Goal: Download file/media

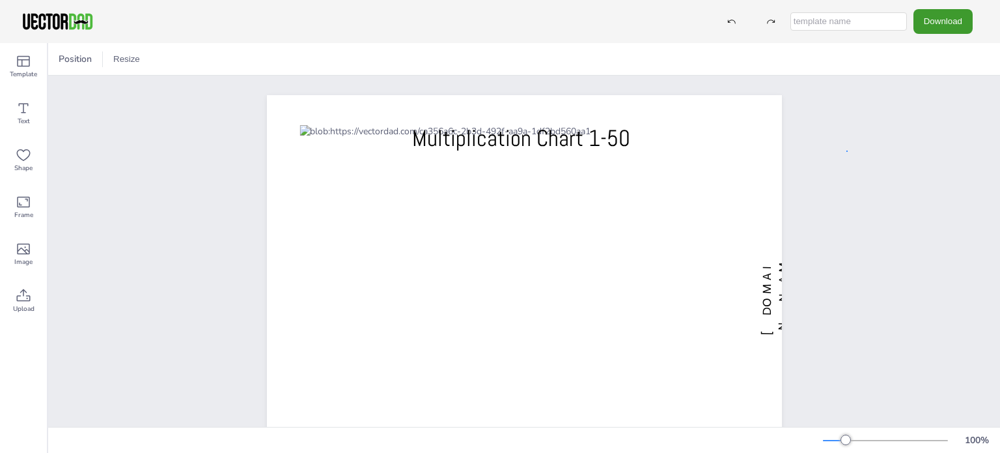
click at [847, 150] on div "[DOMAIN_NAME] Multiplication Chart 1-50" at bounding box center [524, 295] width 952 height 438
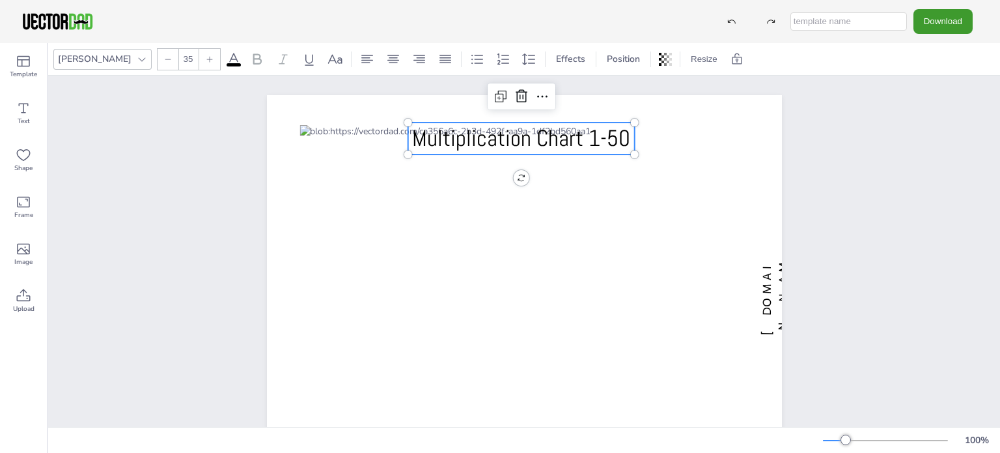
click at [529, 143] on span "Multiplication Chart 1-50" at bounding box center [521, 138] width 218 height 29
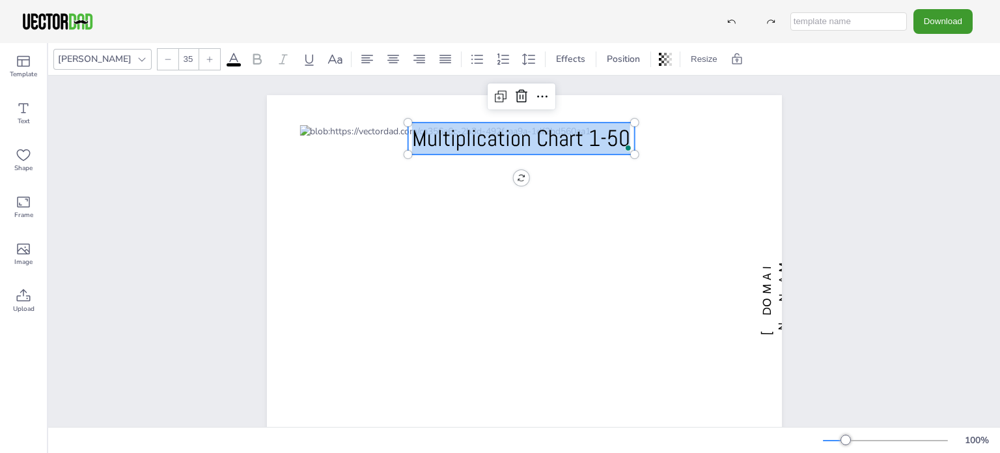
click at [529, 143] on span "Multiplication Chart 1-50" at bounding box center [521, 138] width 218 height 29
click at [137, 61] on icon at bounding box center [142, 59] width 10 height 10
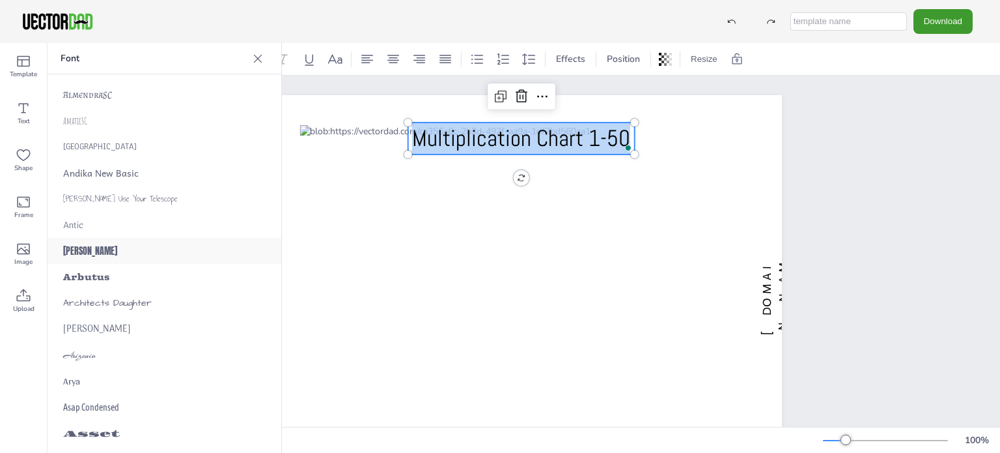
scroll to position [586, 0]
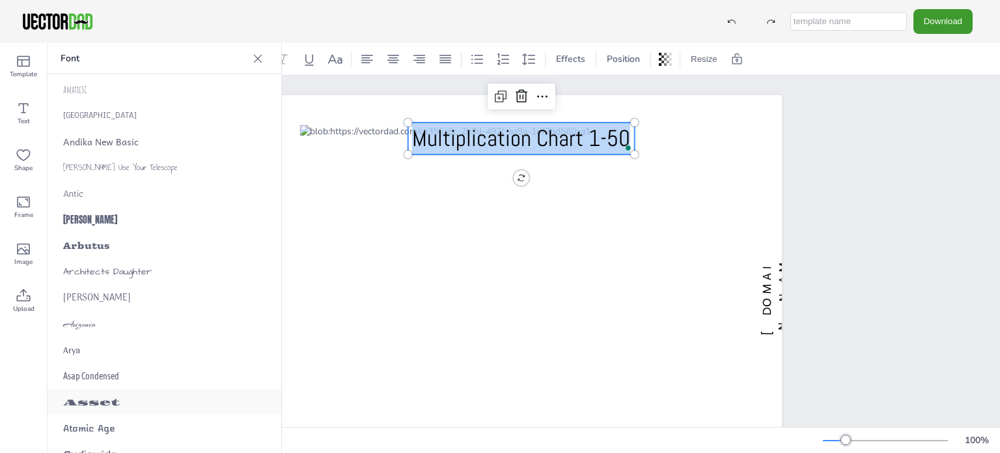
click at [102, 402] on span "Asset" at bounding box center [91, 402] width 57 height 11
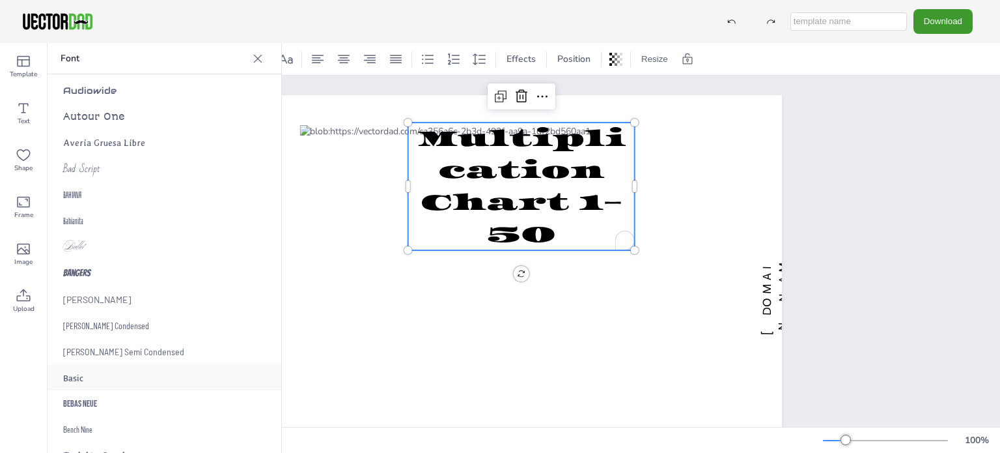
scroll to position [977, 0]
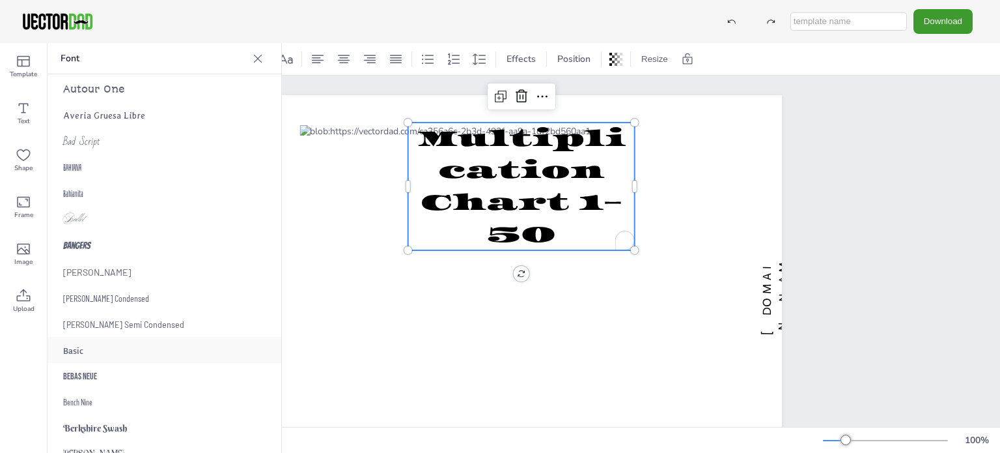
click at [135, 343] on div "Basic" at bounding box center [165, 350] width 234 height 26
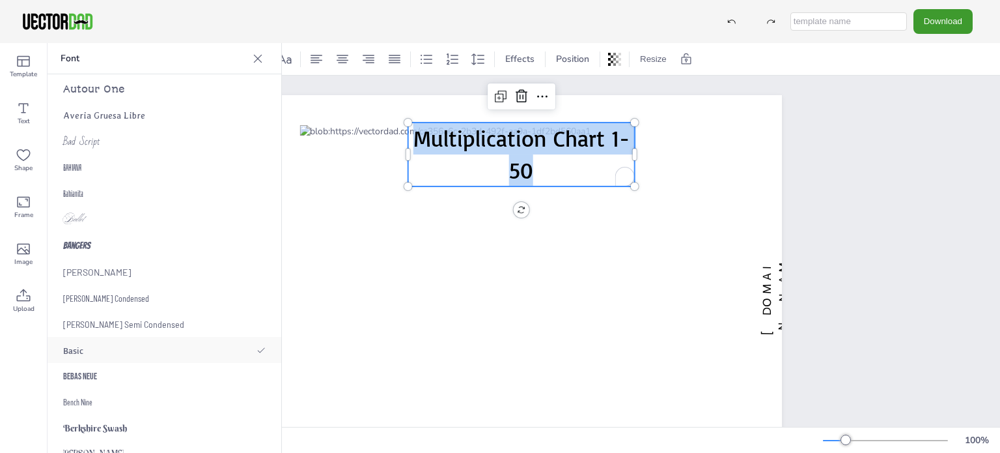
scroll to position [1107, 0]
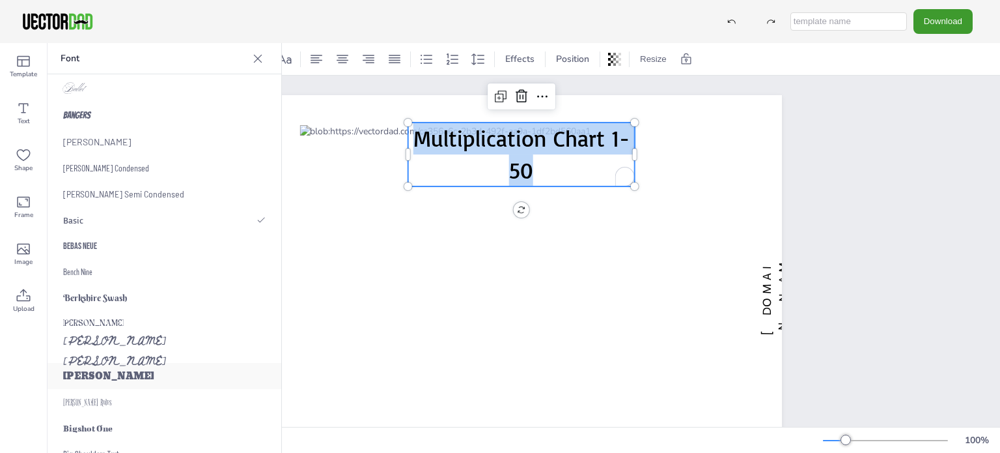
click at [117, 365] on div "[PERSON_NAME]" at bounding box center [165, 376] width 234 height 26
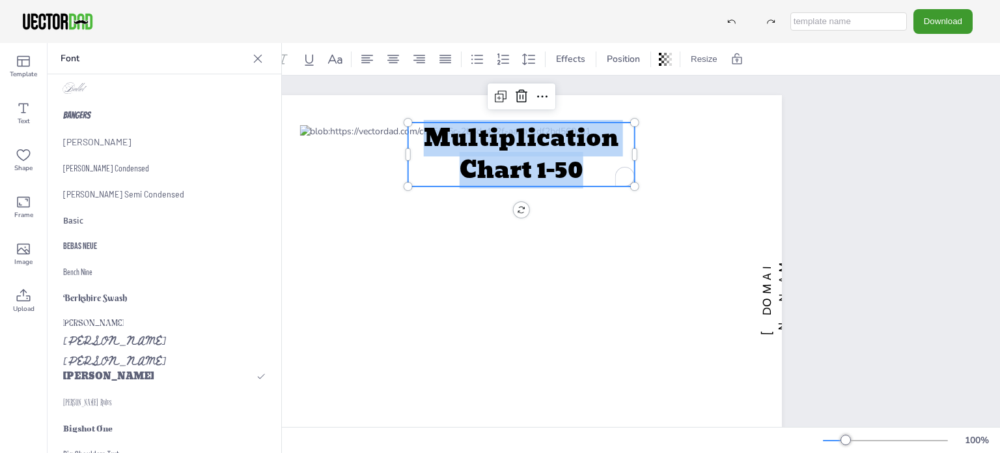
click at [257, 53] on icon at bounding box center [257, 58] width 13 height 13
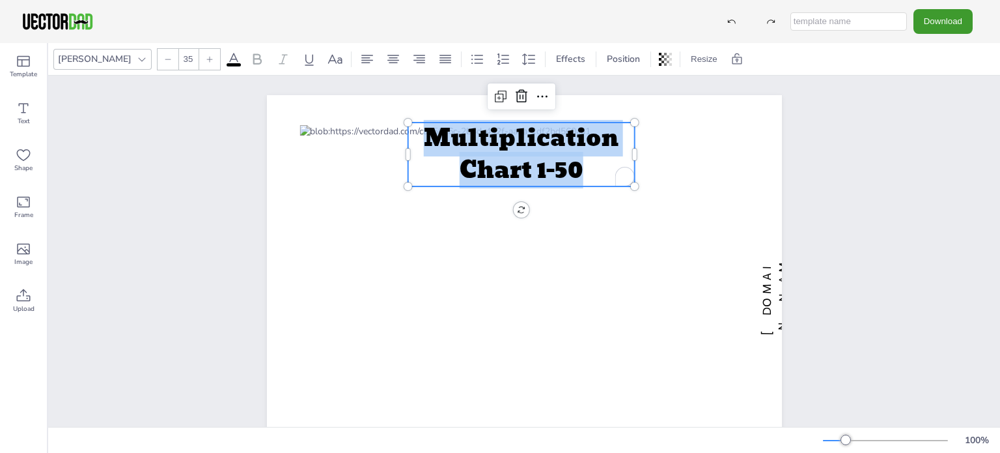
click at [164, 61] on icon at bounding box center [168, 59] width 8 height 8
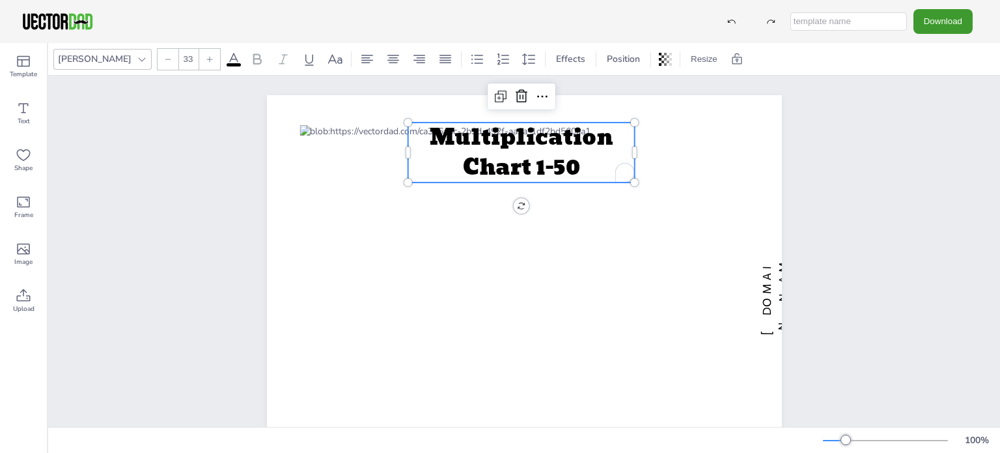
click at [164, 61] on icon at bounding box center [168, 59] width 8 height 8
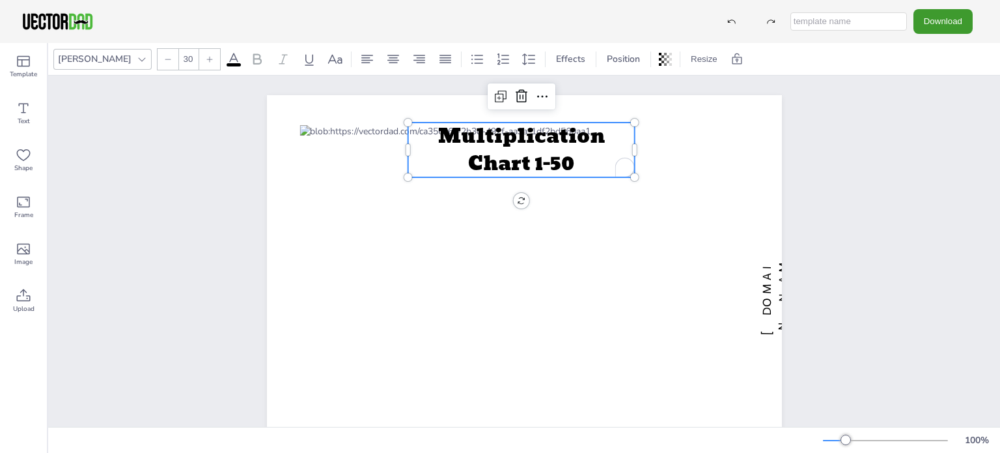
click at [164, 61] on icon at bounding box center [168, 59] width 8 height 8
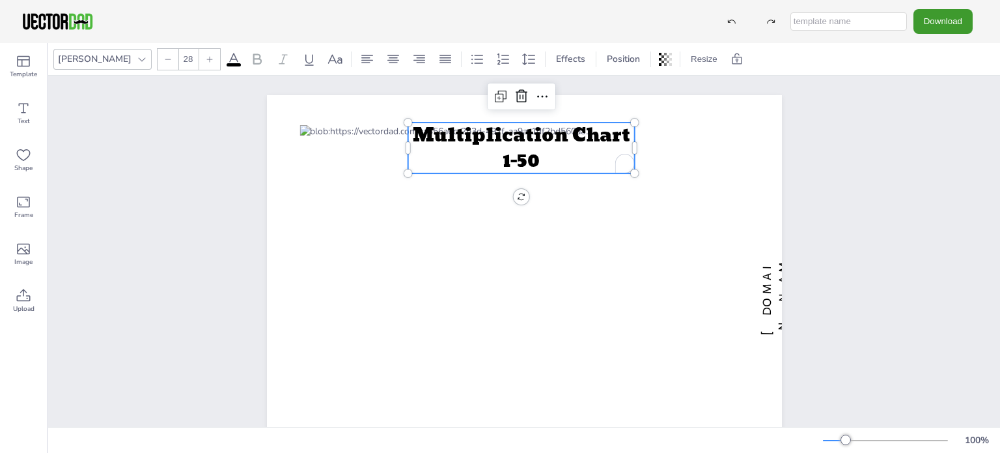
click at [164, 61] on icon at bounding box center [168, 59] width 8 height 8
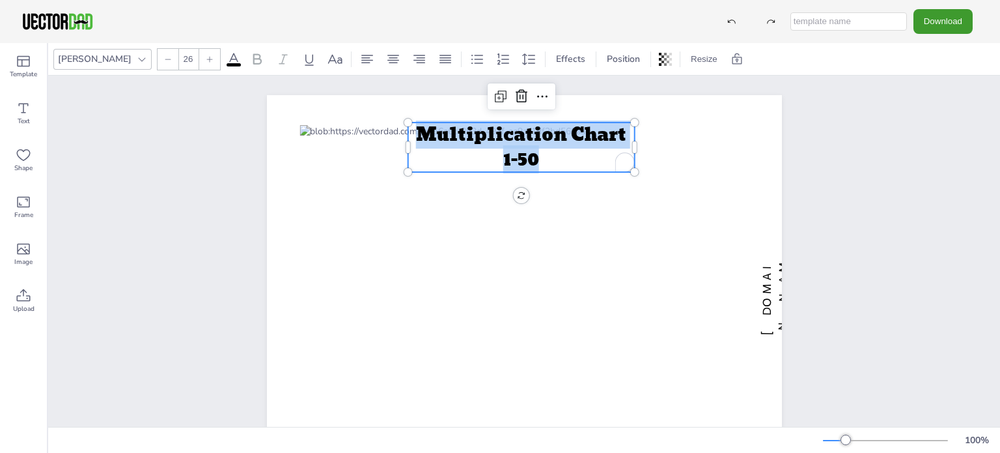
click at [164, 61] on icon at bounding box center [168, 59] width 8 height 8
type input "24"
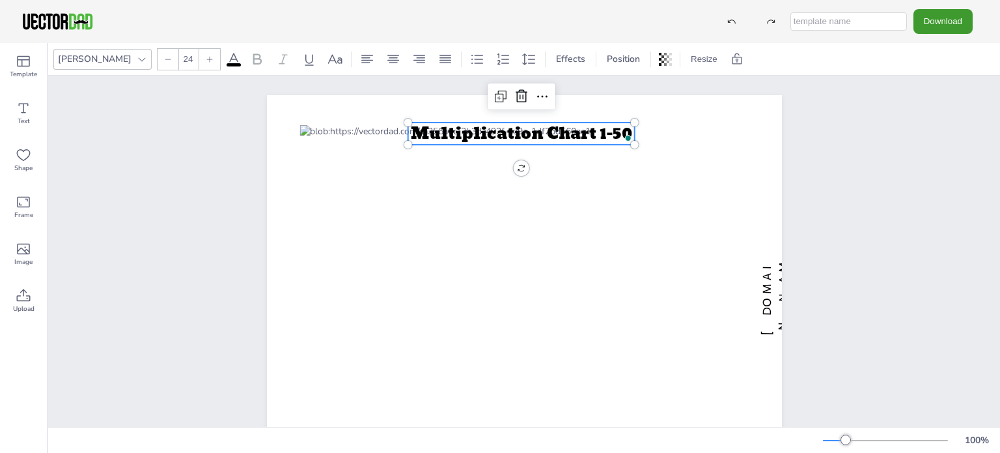
click at [836, 234] on div "[DOMAIN_NAME] Multiplication Chart 1-50 Multiplication Chart 1-50" at bounding box center [524, 295] width 952 height 438
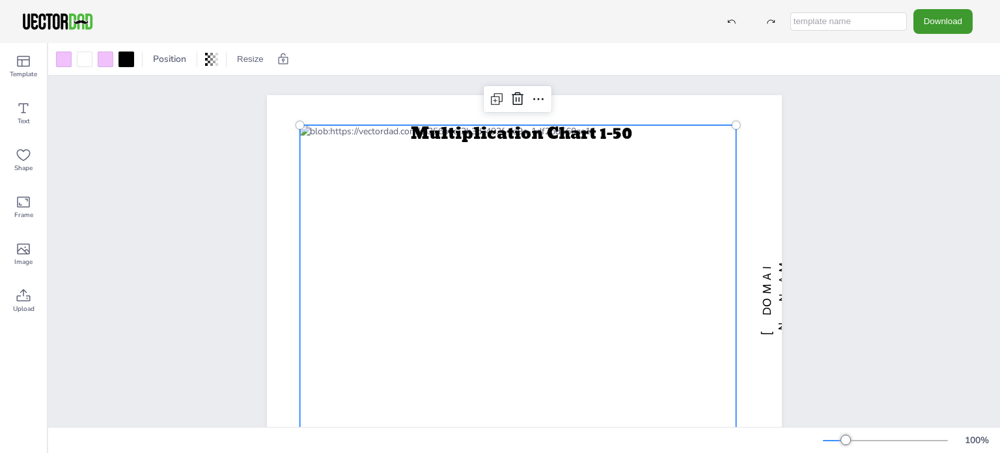
click at [374, 140] on div at bounding box center [518, 294] width 437 height 339
click at [377, 143] on div at bounding box center [518, 294] width 437 height 339
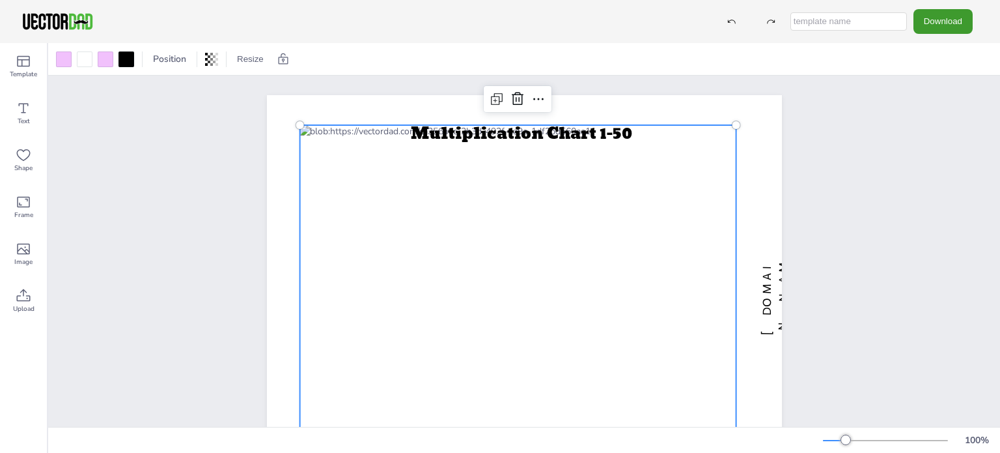
click at [377, 143] on div at bounding box center [518, 294] width 437 height 339
click at [456, 137] on span "Multiplication Chart 1-50" at bounding box center [521, 132] width 221 height 25
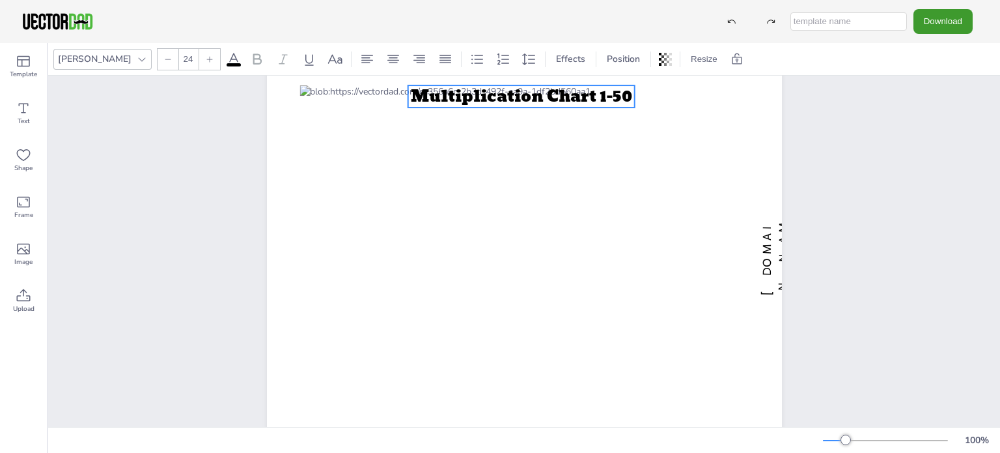
scroll to position [0, 0]
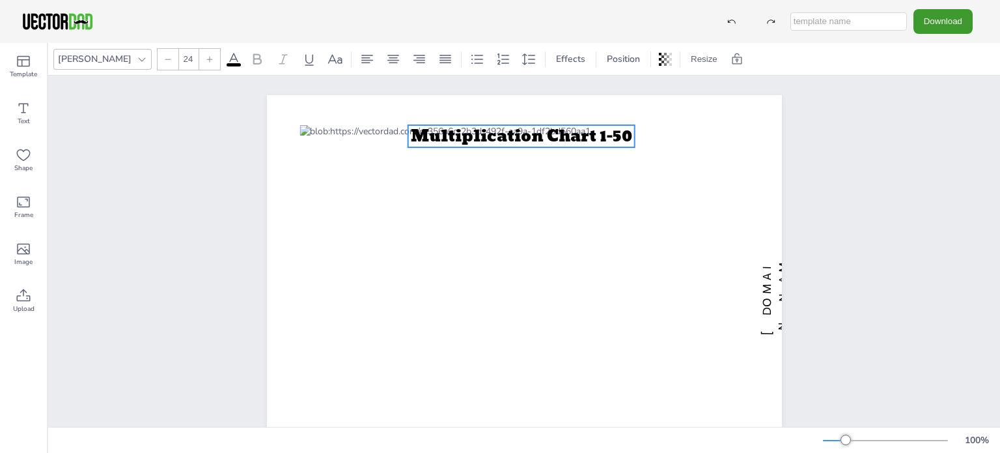
click at [459, 138] on span "Multiplication Chart 1-50" at bounding box center [521, 135] width 221 height 25
click at [454, 137] on span "Multiplication Chart 1-50" at bounding box center [521, 136] width 221 height 25
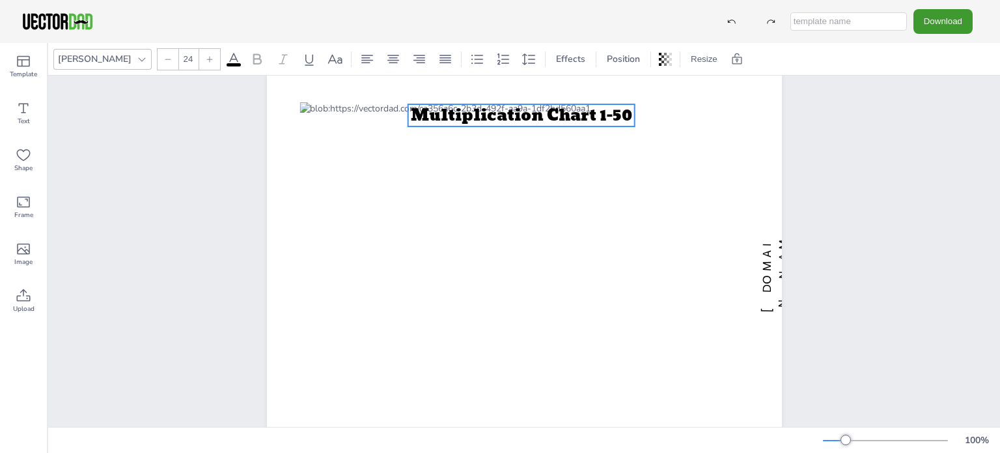
scroll to position [26, 0]
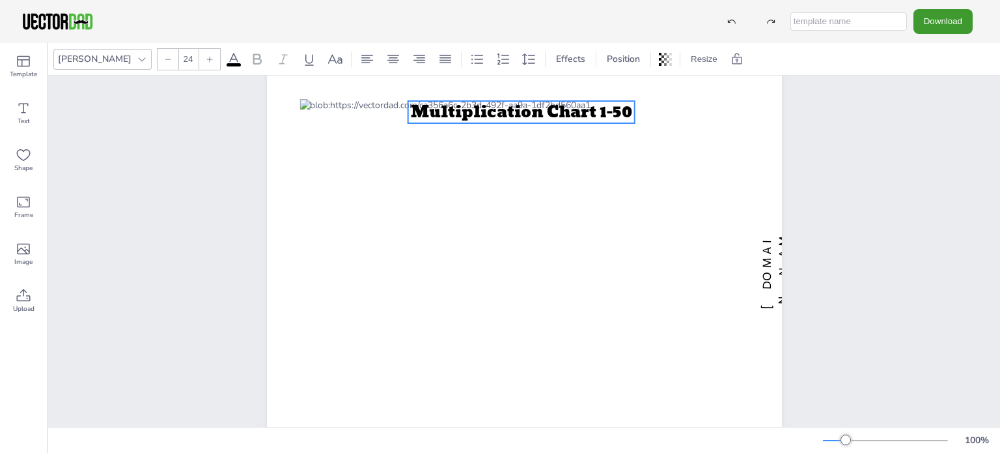
click at [866, 173] on div "[DOMAIN_NAME] Multiplication Chart 1-50" at bounding box center [524, 269] width 952 height 438
click at [518, 109] on span "Multiplication Chart 1-50" at bounding box center [521, 111] width 221 height 25
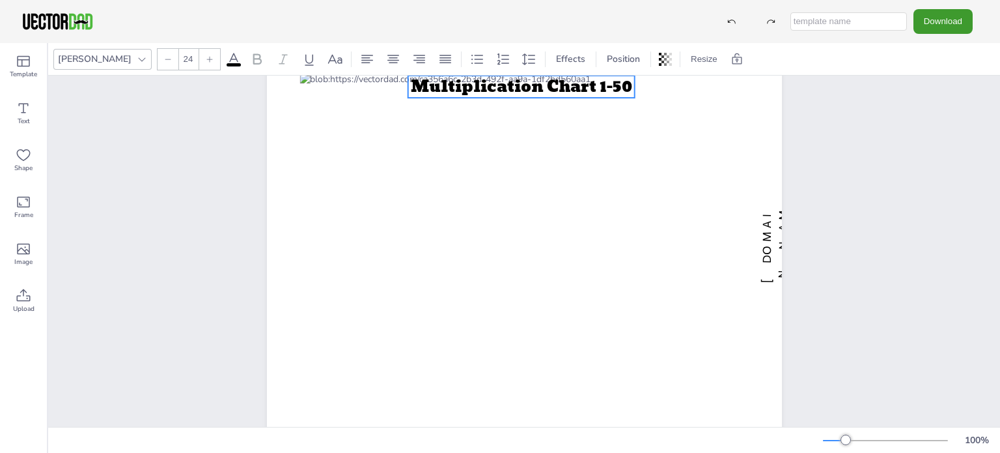
click at [896, 179] on div "[DOMAIN_NAME] Multiplication Chart 1-50" at bounding box center [524, 242] width 952 height 438
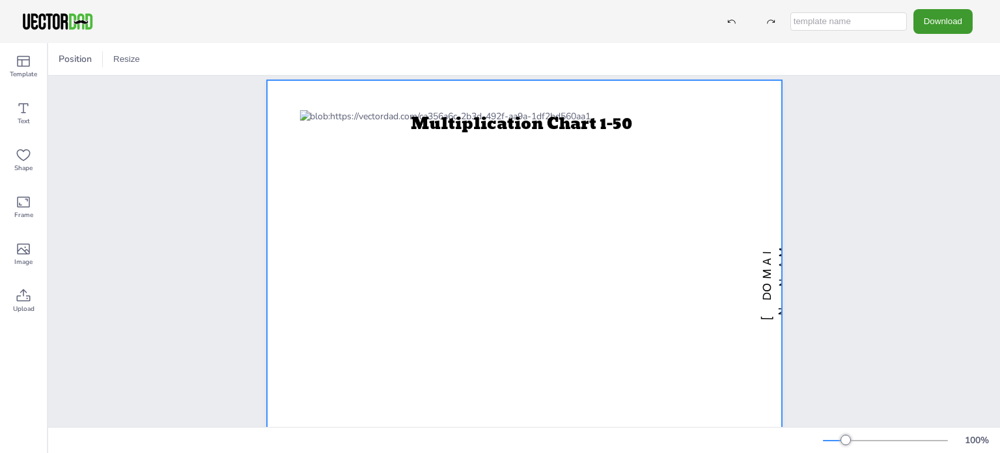
scroll to position [0, 0]
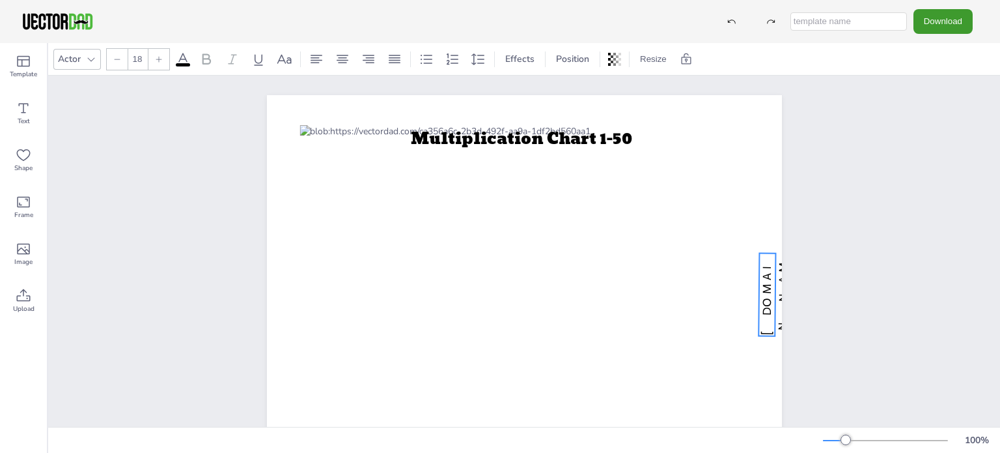
click at [765, 275] on span "[DOMAIN_NAME]" at bounding box center [783, 294] width 48 height 81
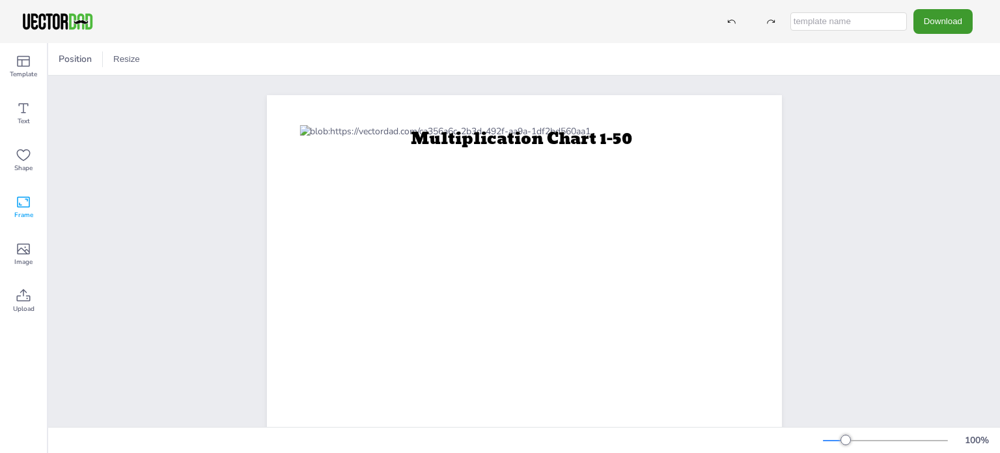
click at [36, 210] on div "Frame" at bounding box center [23, 207] width 47 height 47
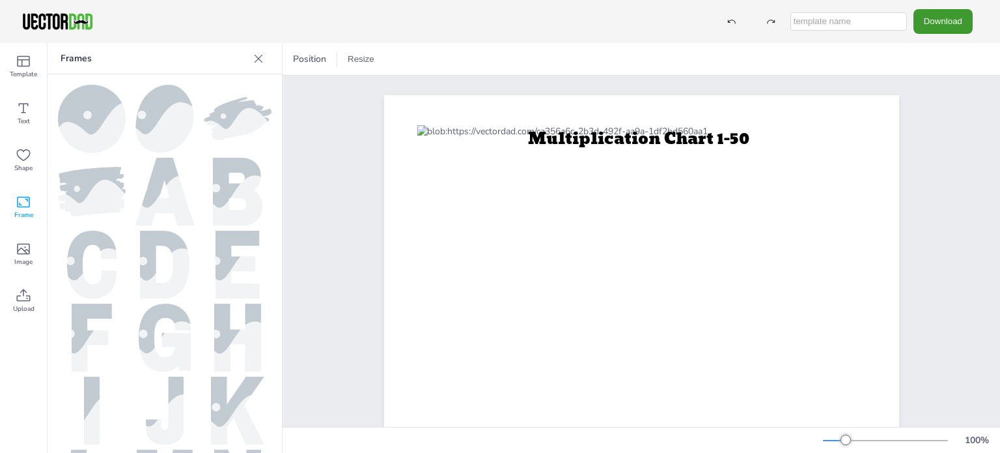
click at [255, 58] on icon at bounding box center [258, 58] width 13 height 13
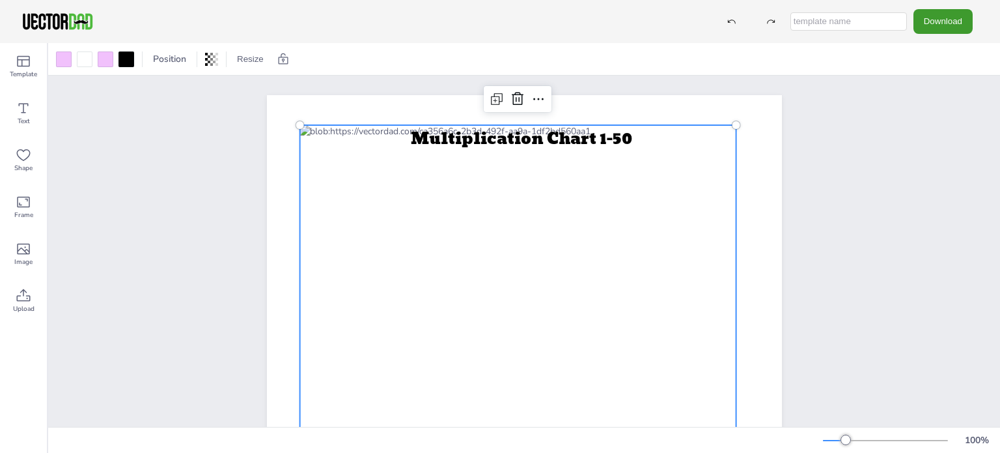
click at [647, 135] on div at bounding box center [518, 294] width 437 height 339
click at [495, 97] on icon at bounding box center [497, 99] width 16 height 16
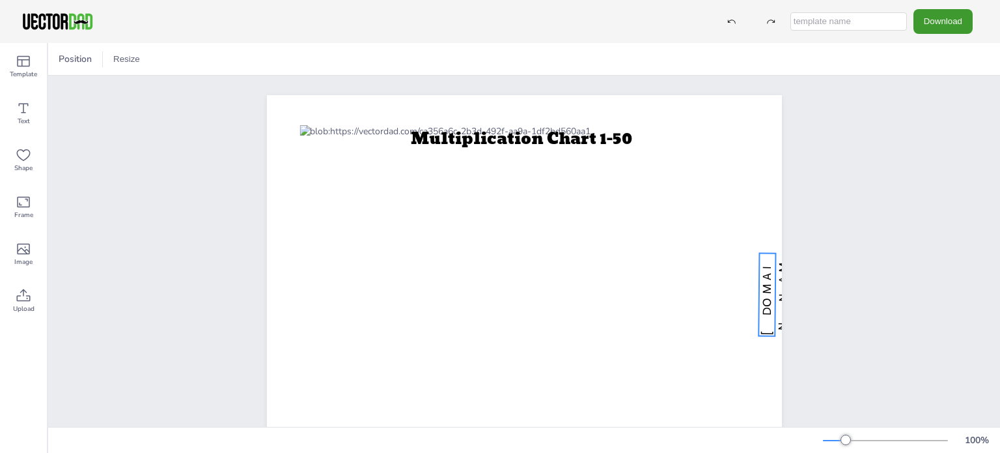
click at [760, 283] on span "[DOMAIN_NAME]" at bounding box center [783, 294] width 48 height 81
click at [829, 221] on div "Multiplication Chart 1-50" at bounding box center [524, 295] width 627 height 438
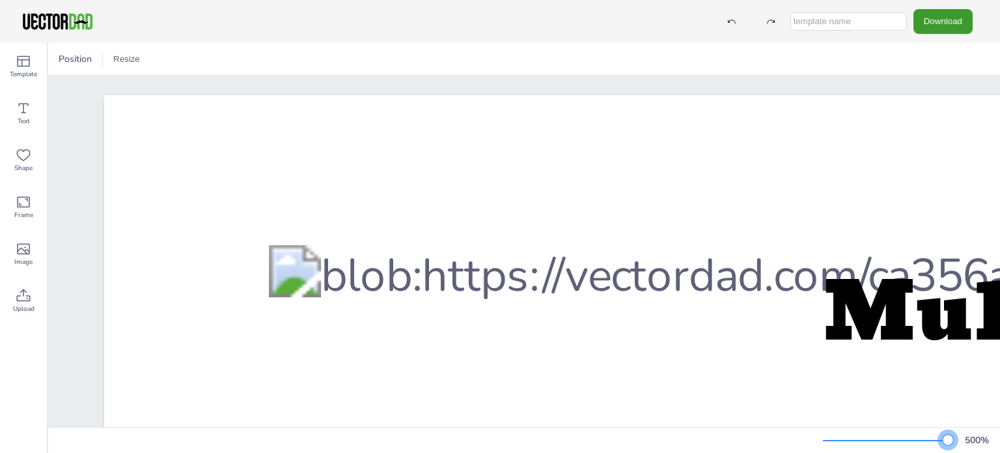
drag, startPoint x: 846, startPoint y: 440, endPoint x: 955, endPoint y: 429, distance: 109.3
click at [955, 429] on div "500 %" at bounding box center [524, 440] width 952 height 26
click at [935, 18] on button "Download" at bounding box center [943, 21] width 59 height 24
click at [927, 76] on li "PNG" at bounding box center [942, 79] width 107 height 27
click at [948, 19] on button "Download" at bounding box center [943, 21] width 59 height 24
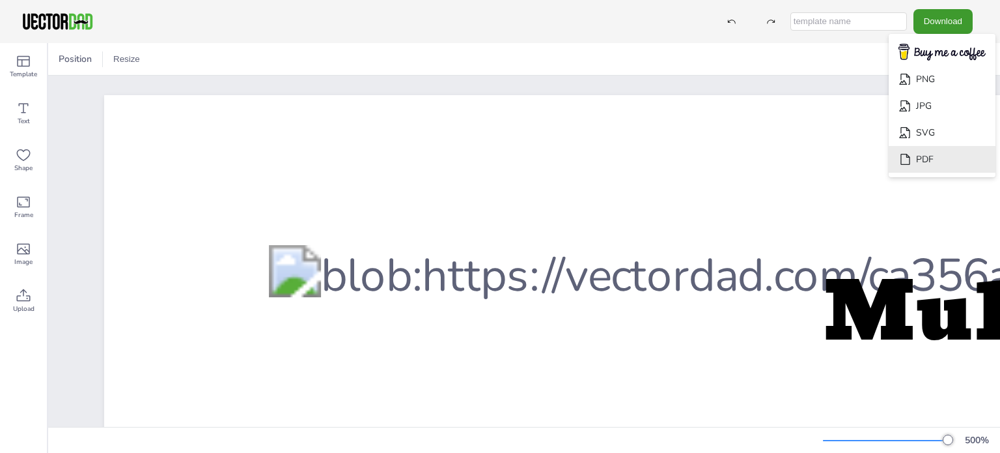
click at [943, 152] on li "PDF" at bounding box center [942, 159] width 107 height 27
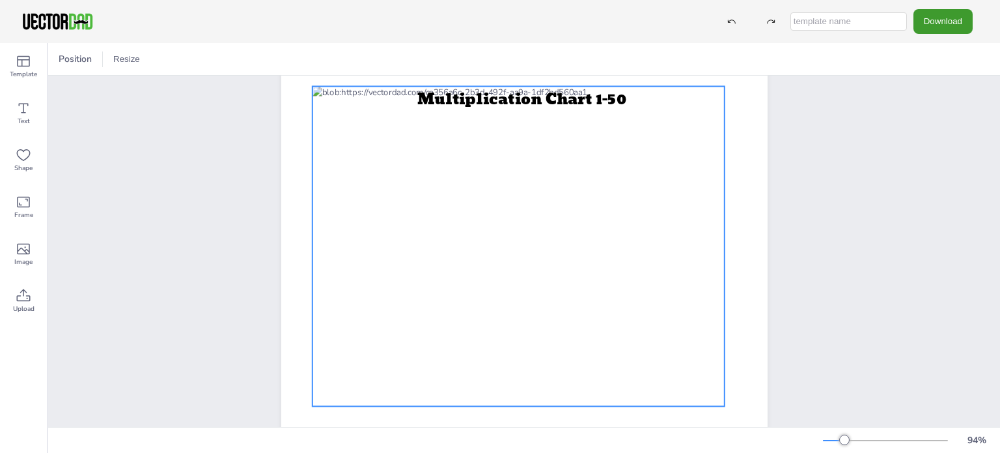
scroll to position [74, 0]
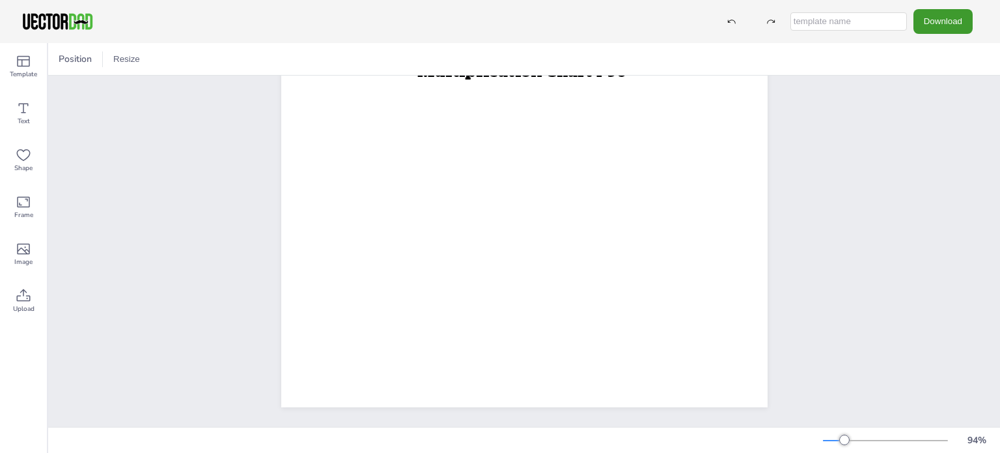
click at [855, 72] on div "Position Resize" at bounding box center [524, 59] width 952 height 32
click at [924, 27] on button "Download" at bounding box center [943, 21] width 59 height 24
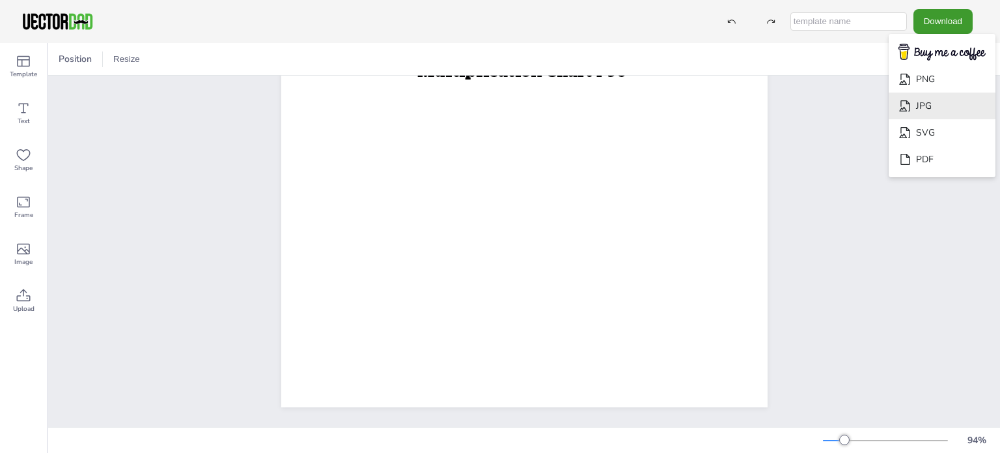
click at [937, 111] on li "JPG" at bounding box center [942, 105] width 107 height 27
